Goal: Find specific page/section

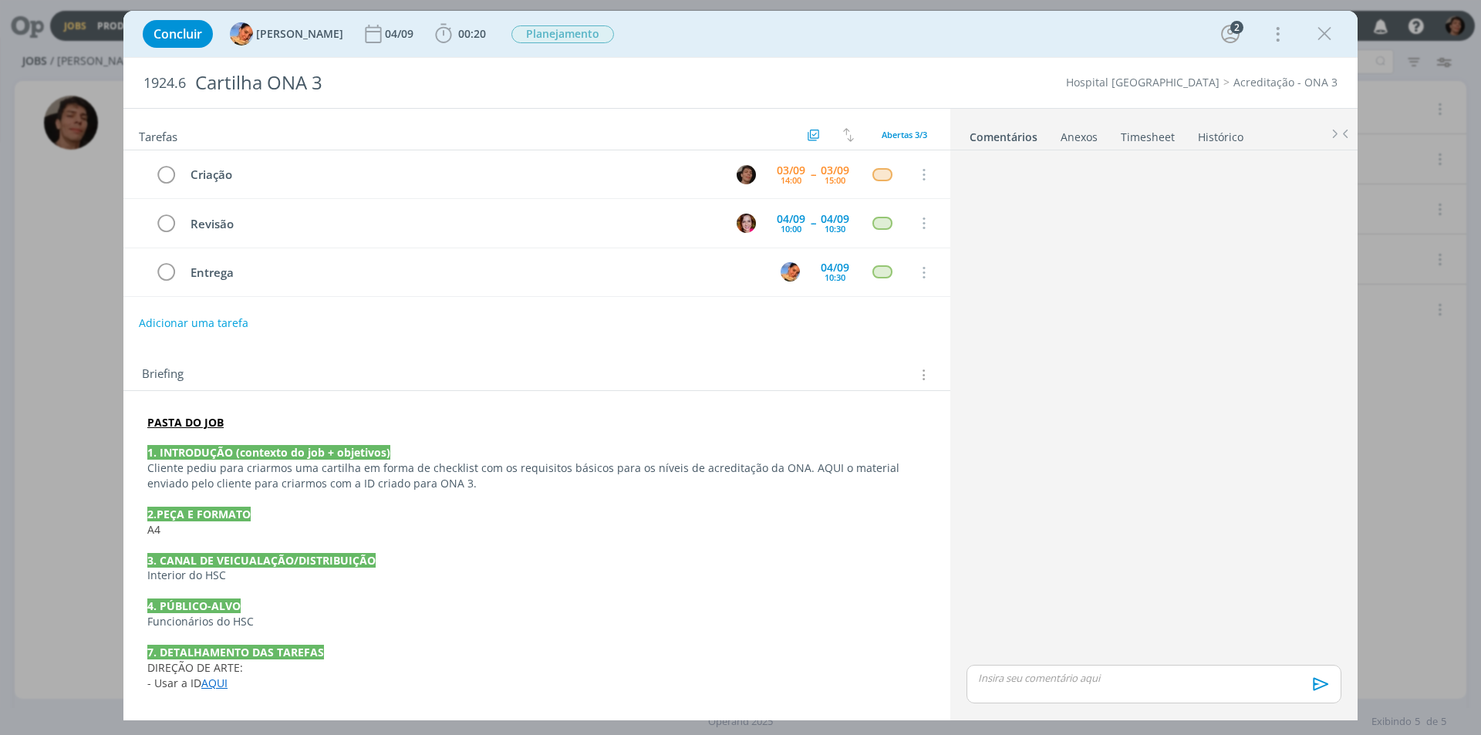
scroll to position [9, 0]
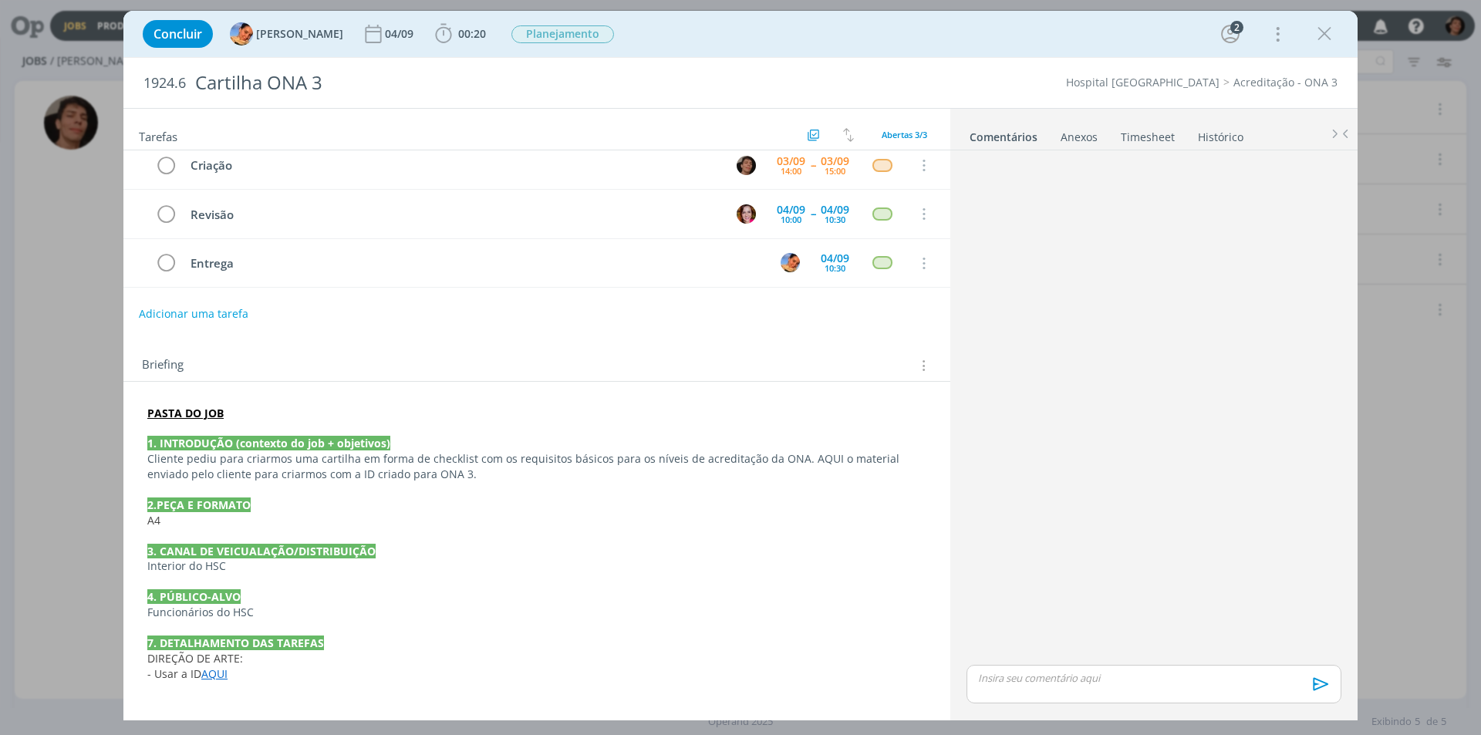
click at [1097, 207] on div "dialog" at bounding box center [1153, 409] width 387 height 505
click at [997, 157] on div "🙂 Ctrl + ENTER para enviar" at bounding box center [1153, 433] width 387 height 567
click at [1319, 41] on icon "dialog" at bounding box center [1324, 33] width 23 height 23
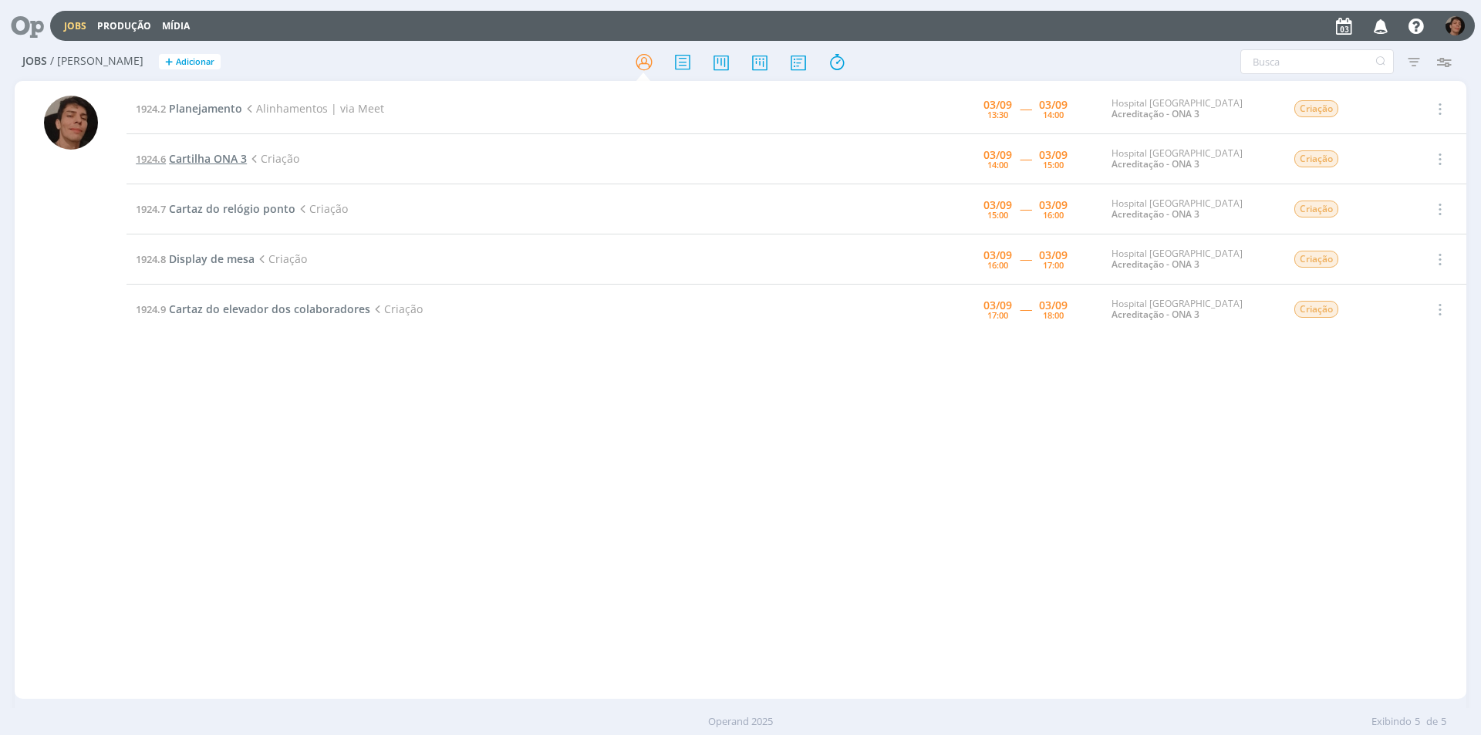
click at [218, 151] on span "Cartilha ONA 3" at bounding box center [208, 158] width 78 height 15
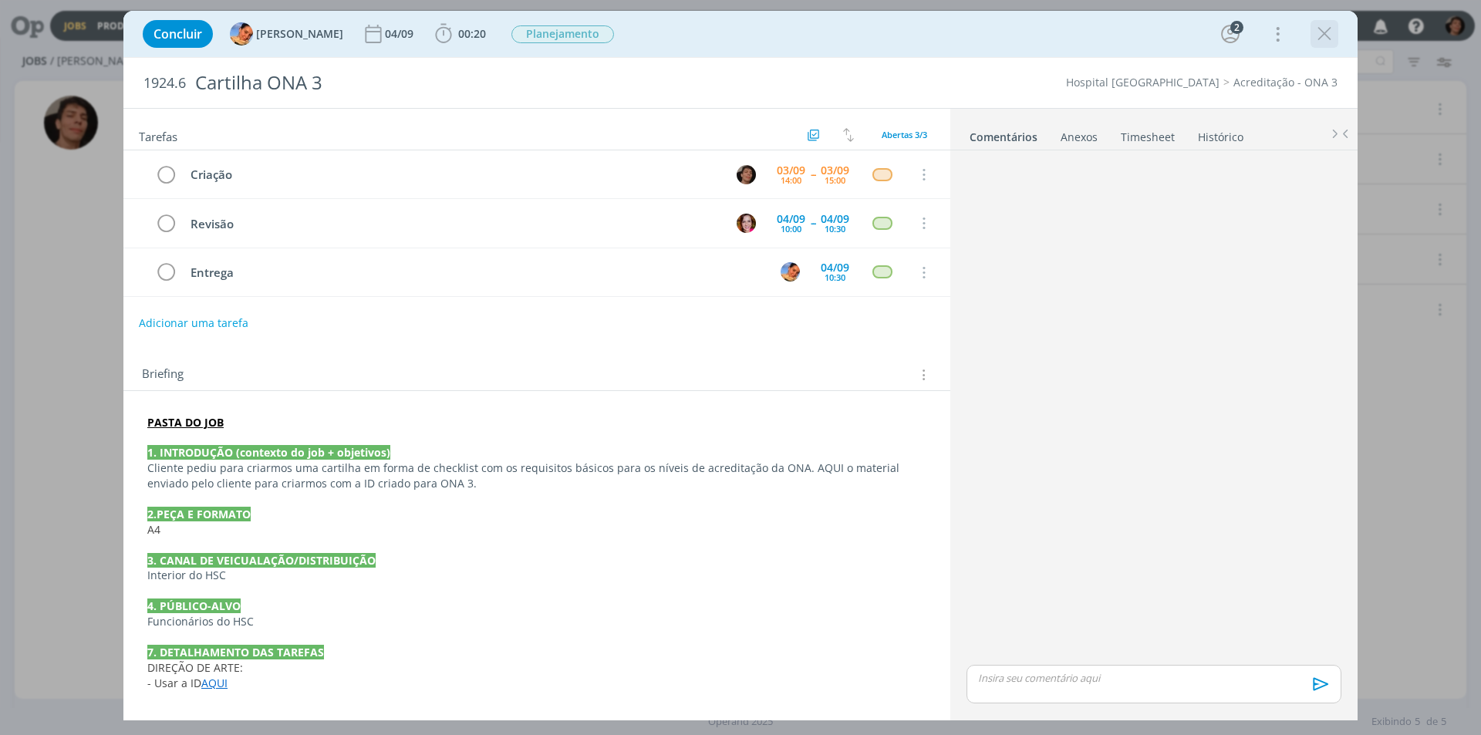
click at [1326, 35] on icon "dialog" at bounding box center [1324, 33] width 23 height 23
